Goal: Transaction & Acquisition: Purchase product/service

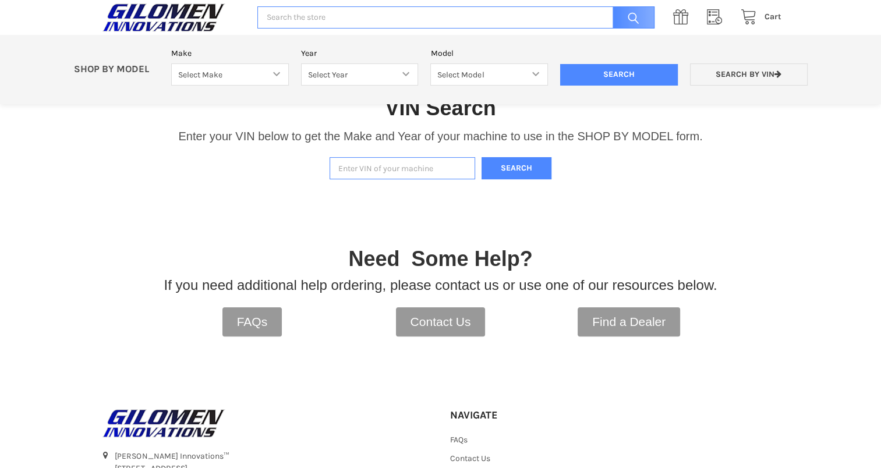
click at [392, 167] on input "Enter VIN of your machine" at bounding box center [403, 168] width 146 height 23
type input "#"
click at [514, 170] on button "Search" at bounding box center [517, 168] width 70 height 23
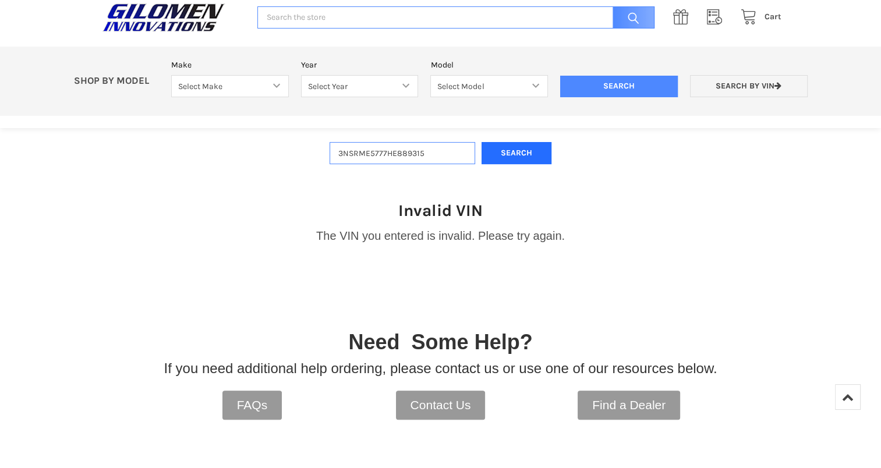
scroll to position [187, 0]
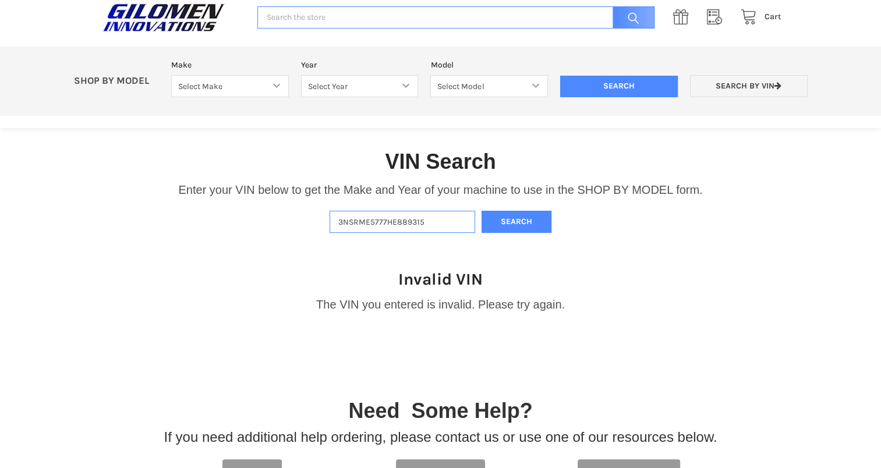
click at [385, 220] on input "3NSRME5777HE889315" at bounding box center [403, 222] width 146 height 23
type input "[US_VEHICLE_IDENTIFICATION_NUMBER]"
click at [526, 219] on button "Search" at bounding box center [517, 222] width 70 height 23
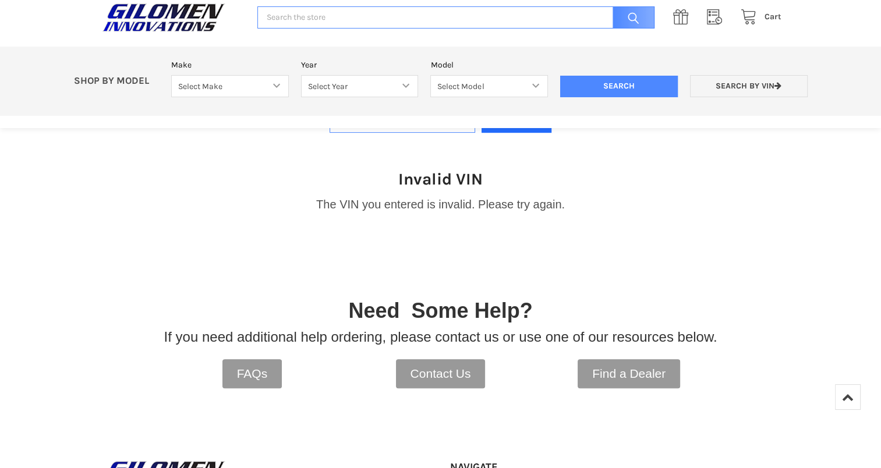
scroll to position [246, 0]
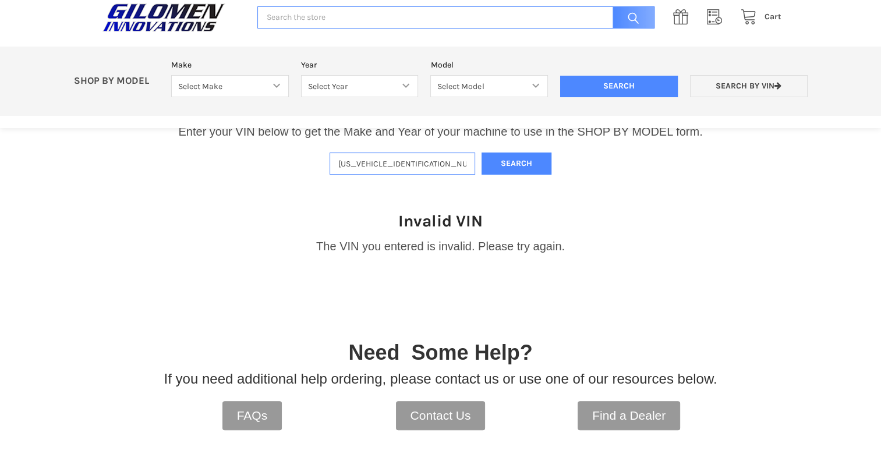
drag, startPoint x: 429, startPoint y: 166, endPoint x: 331, endPoint y: 171, distance: 98.5
click at [331, 171] on input "[US_VEHICLE_IDENTIFICATION_NUMBER]" at bounding box center [403, 164] width 146 height 23
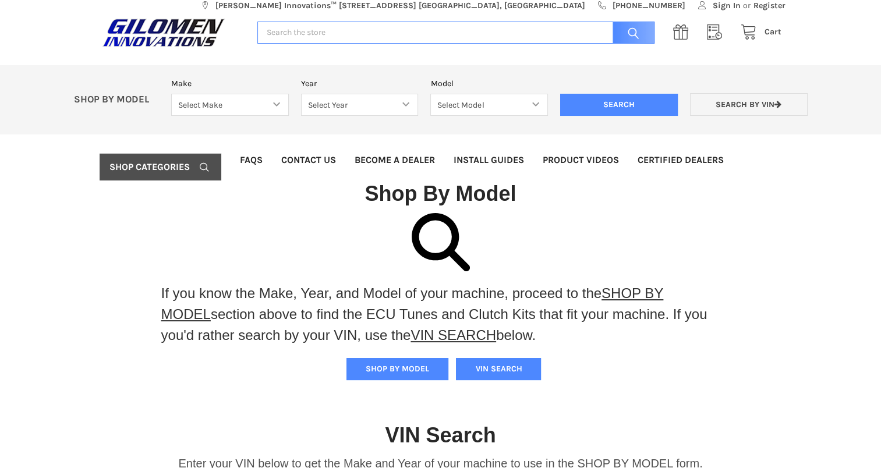
scroll to position [0, 0]
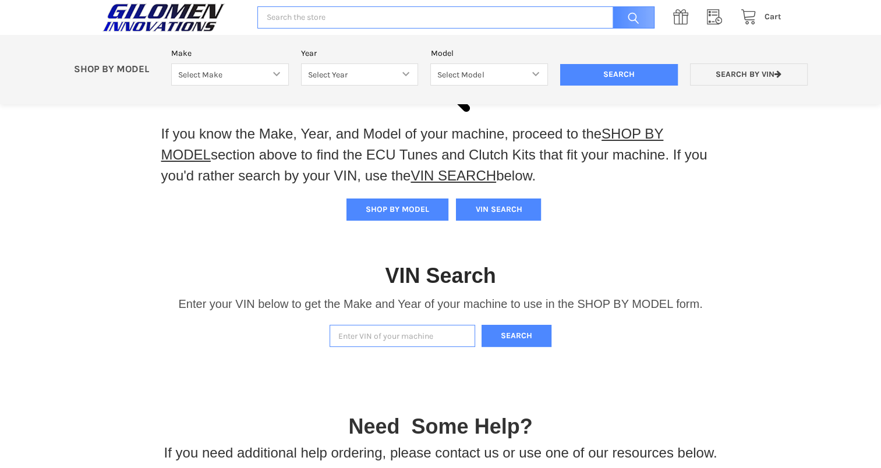
scroll to position [88, 0]
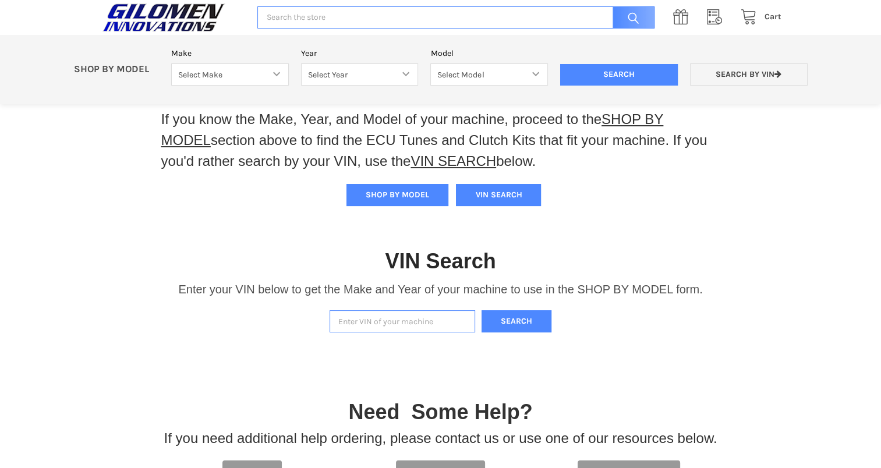
paste input "[US_VEHICLE_IDENTIFICATION_NUMBER]"
type input "[US_VEHICLE_IDENTIFICATION_NUMBER]"
click at [516, 320] on button "Search" at bounding box center [517, 321] width 70 height 23
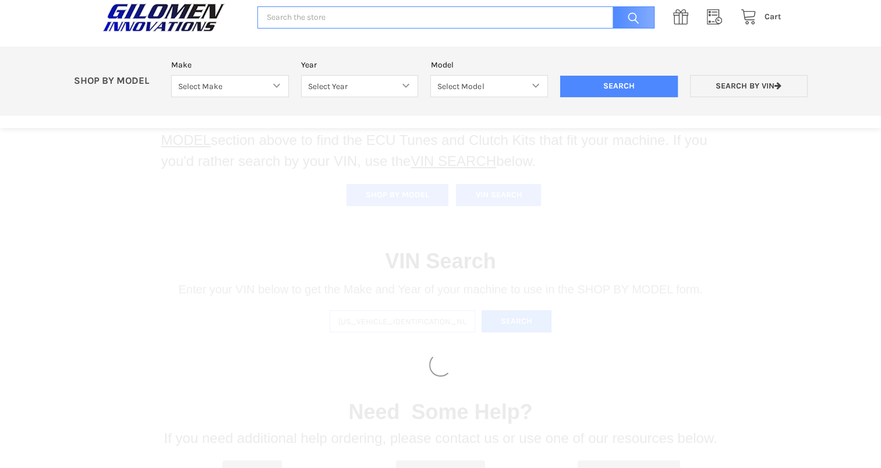
select select "316"
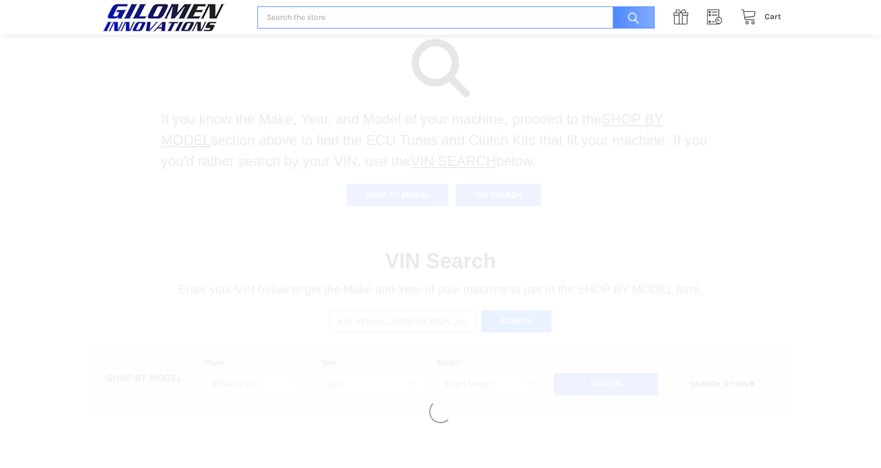
select select "319"
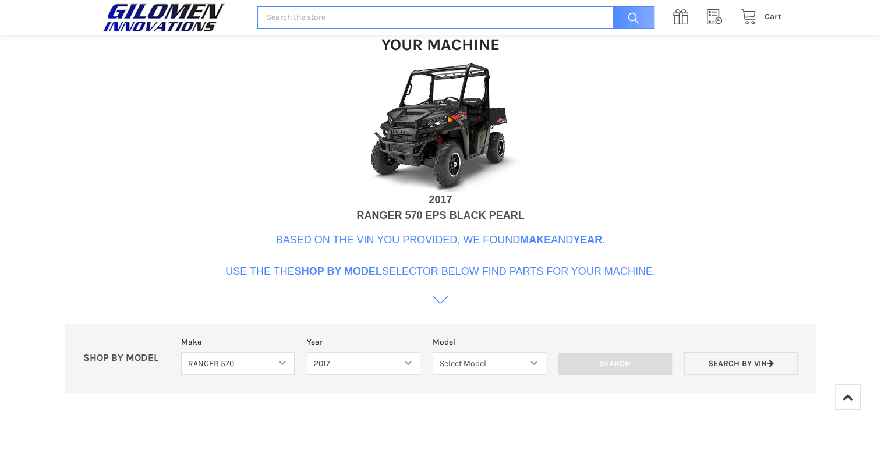
scroll to position [415, 0]
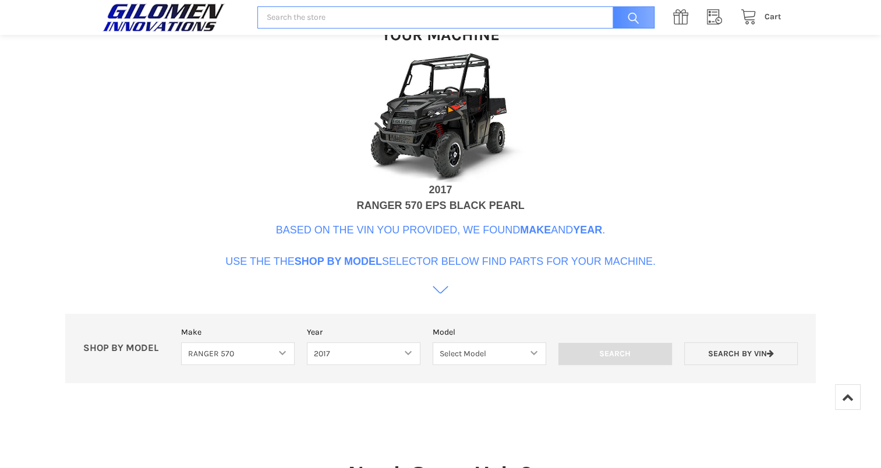
click at [439, 294] on icon at bounding box center [441, 290] width 16 height 16
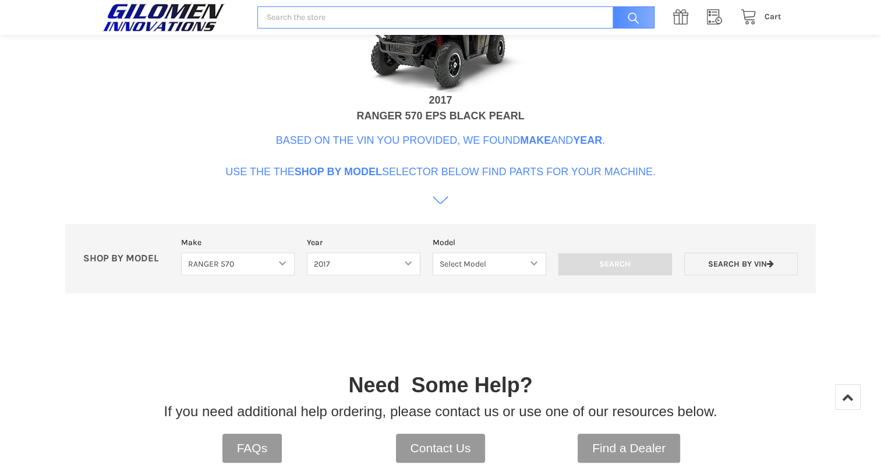
scroll to position [515, 0]
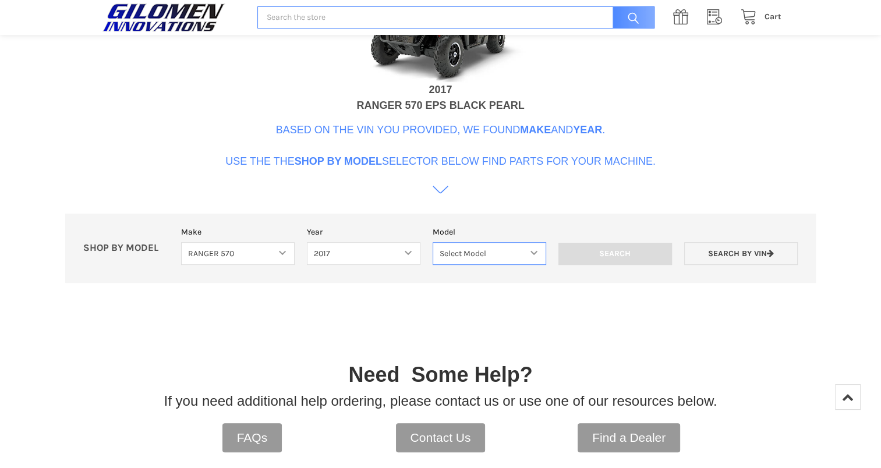
click at [536, 249] on select "Select Model Ranger 570 Full Size Ranger 570 Full Size Crew Ranger 570 Midsize …" at bounding box center [490, 253] width 114 height 23
click at [674, 326] on div at bounding box center [440, 330] width 553 height 58
click at [537, 254] on select "Select Model Ranger 570 Full Size Ranger 570 Full Size Crew Ranger 570 Midsize …" at bounding box center [490, 253] width 114 height 23
select select "168"
click at [433, 242] on select "Select Model Ranger 570 Full Size Ranger 570 Full Size Crew Ranger 570 Midsize …" at bounding box center [490, 253] width 114 height 23
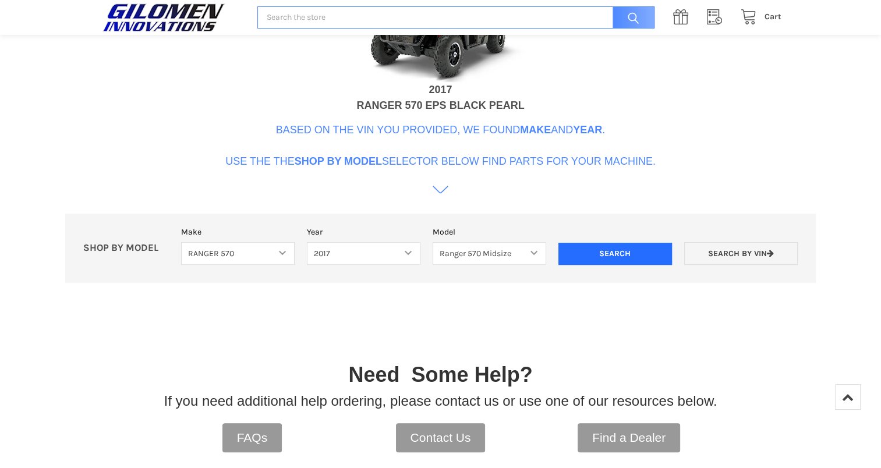
click at [625, 249] on input "Search" at bounding box center [615, 254] width 114 height 22
